Goal: Check status

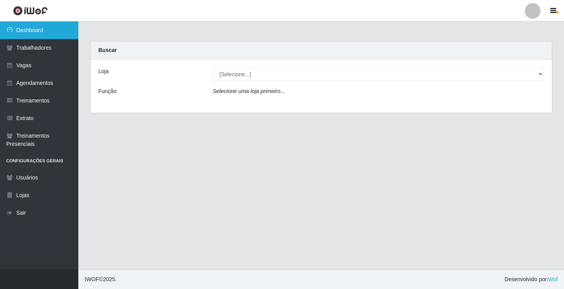
click at [42, 36] on link "Dashboard" at bounding box center [39, 31] width 78 height 18
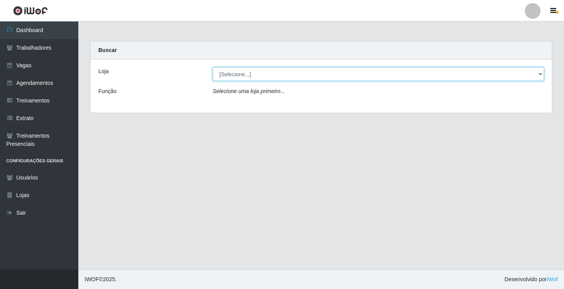
click at [283, 80] on select "[Selecione...] Supermercado [PERSON_NAME]" at bounding box center [378, 74] width 331 height 14
select select "72"
click at [213, 67] on select "[Selecione...] Supermercado [PERSON_NAME]" at bounding box center [378, 74] width 331 height 14
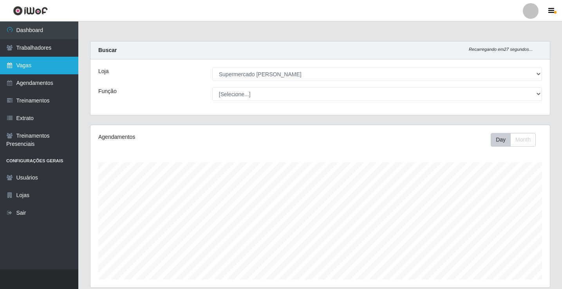
click at [13, 67] on icon at bounding box center [9, 65] width 7 height 5
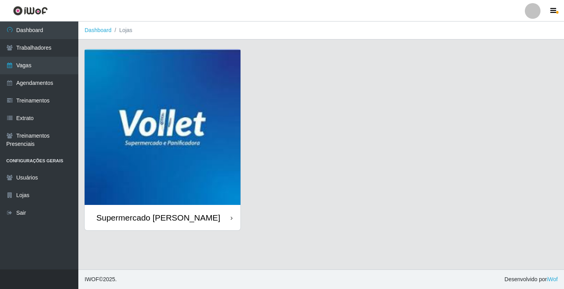
click at [127, 139] on img at bounding box center [163, 127] width 156 height 156
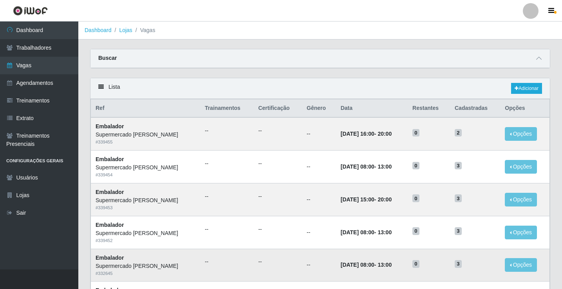
click at [271, 269] on td "--" at bounding box center [277, 265] width 49 height 33
